Goal: Obtain resource: Obtain resource

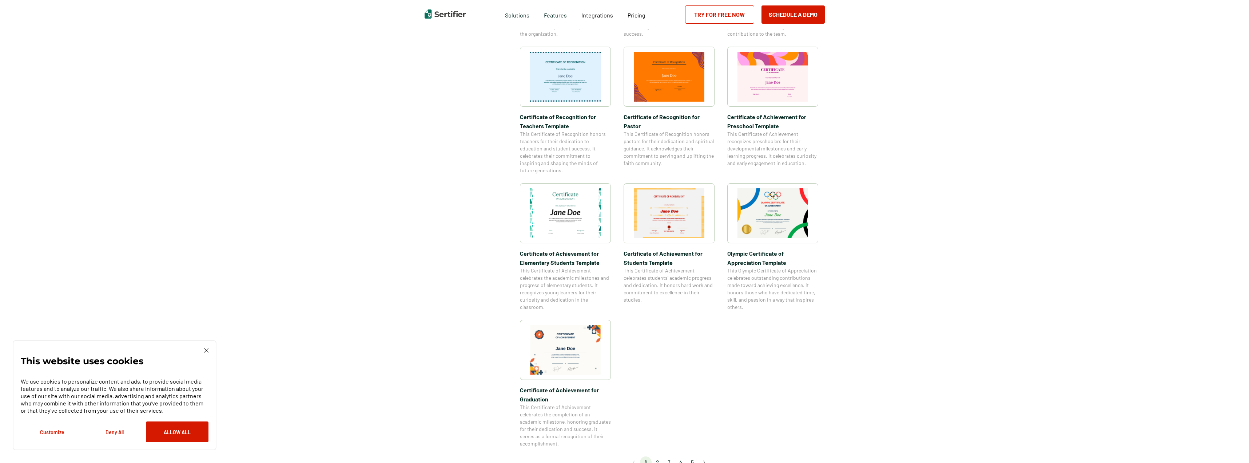
scroll to position [409, 0]
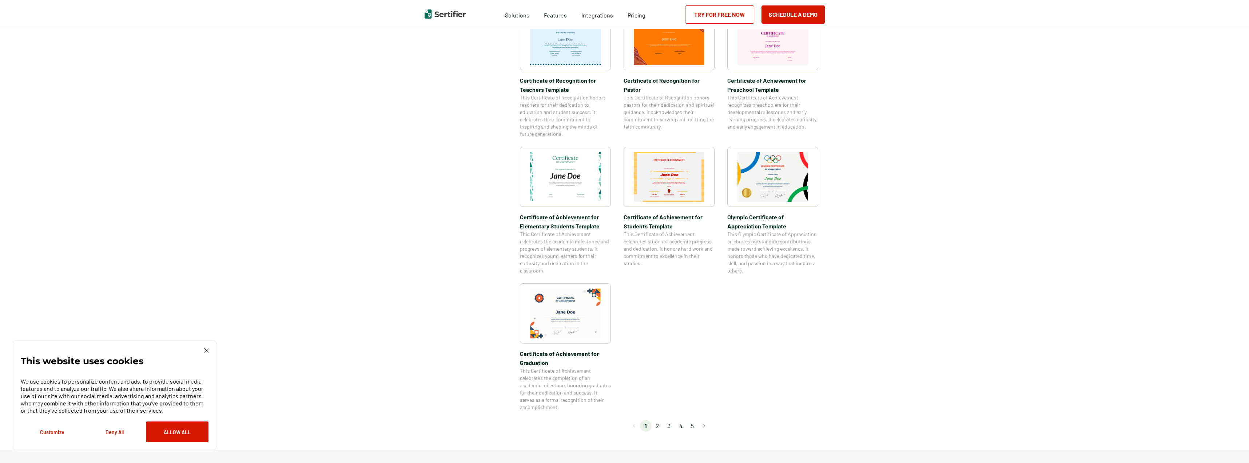
click at [660, 426] on li "2" at bounding box center [658, 426] width 12 height 12
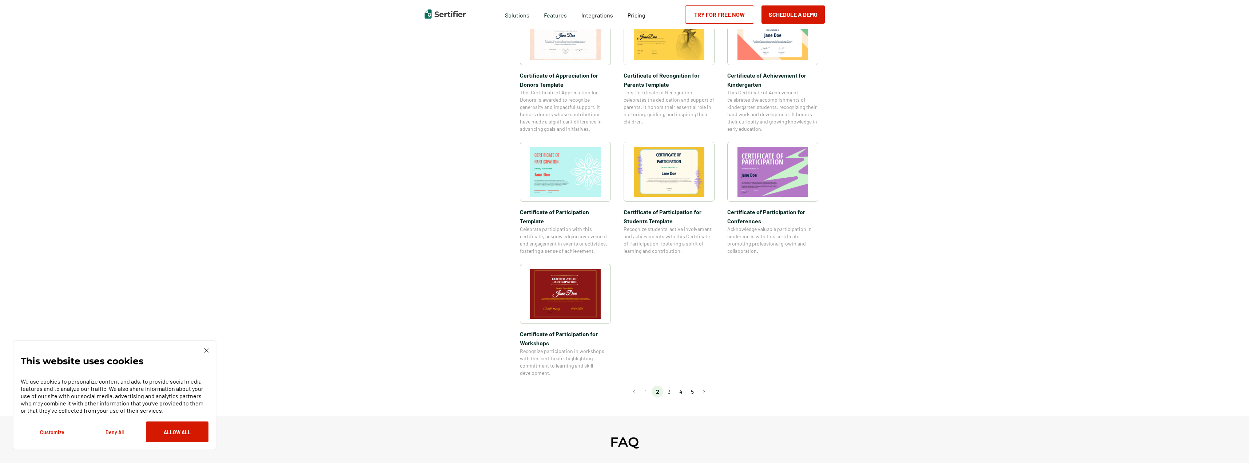
scroll to position [446, 0]
click at [671, 385] on li "3" at bounding box center [669, 391] width 12 height 12
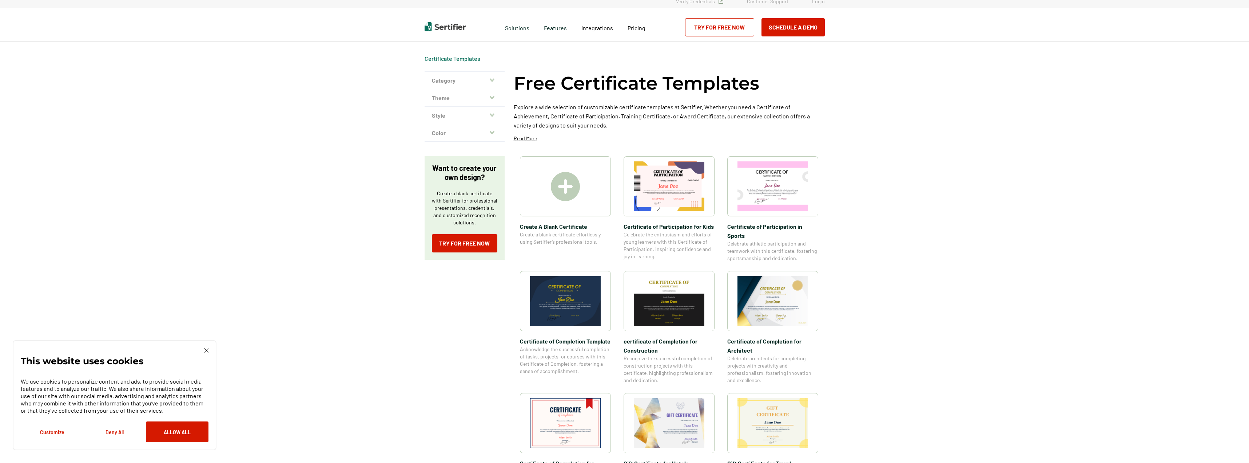
scroll to position [0, 0]
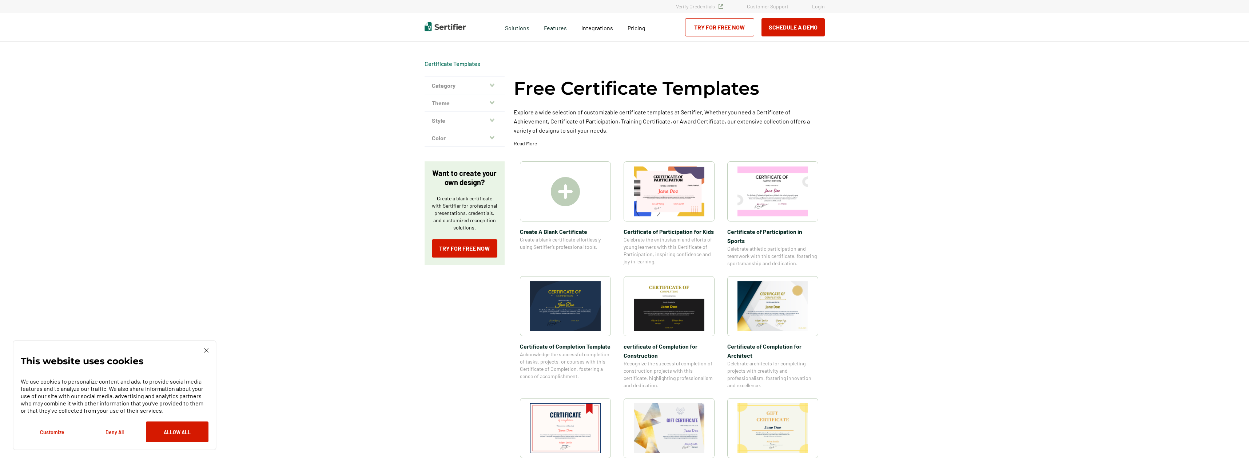
click at [567, 428] on img at bounding box center [565, 428] width 71 height 50
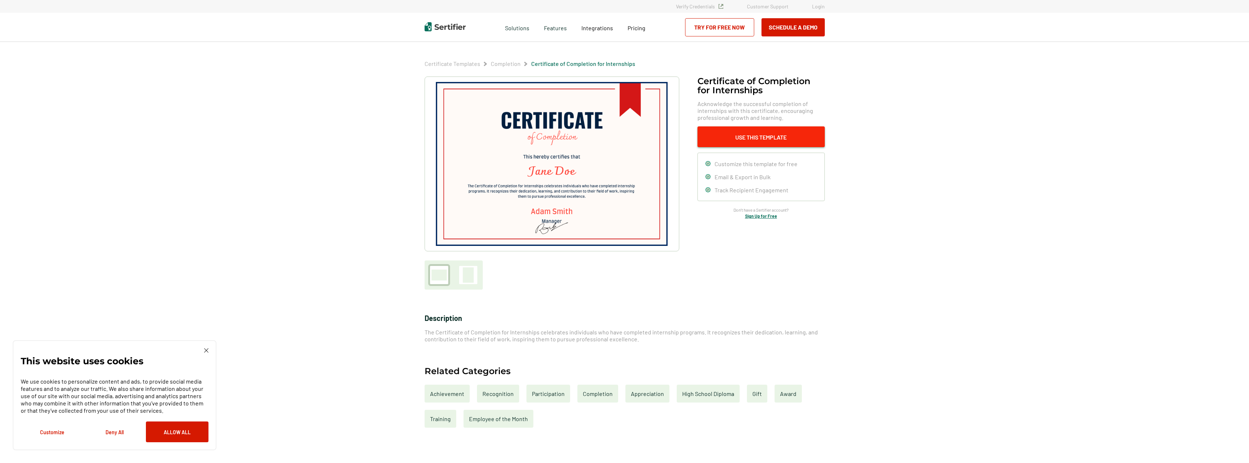
click at [760, 135] on button "Use This Template" at bounding box center [761, 136] width 127 height 21
